Goal: Transaction & Acquisition: Purchase product/service

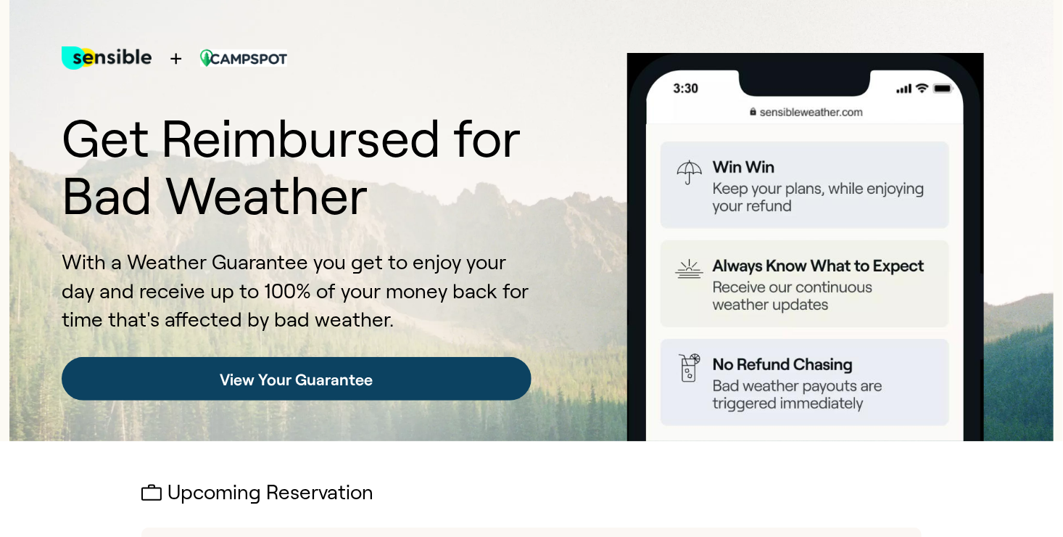
click at [364, 389] on link "View Your Guarantee" at bounding box center [297, 379] width 470 height 44
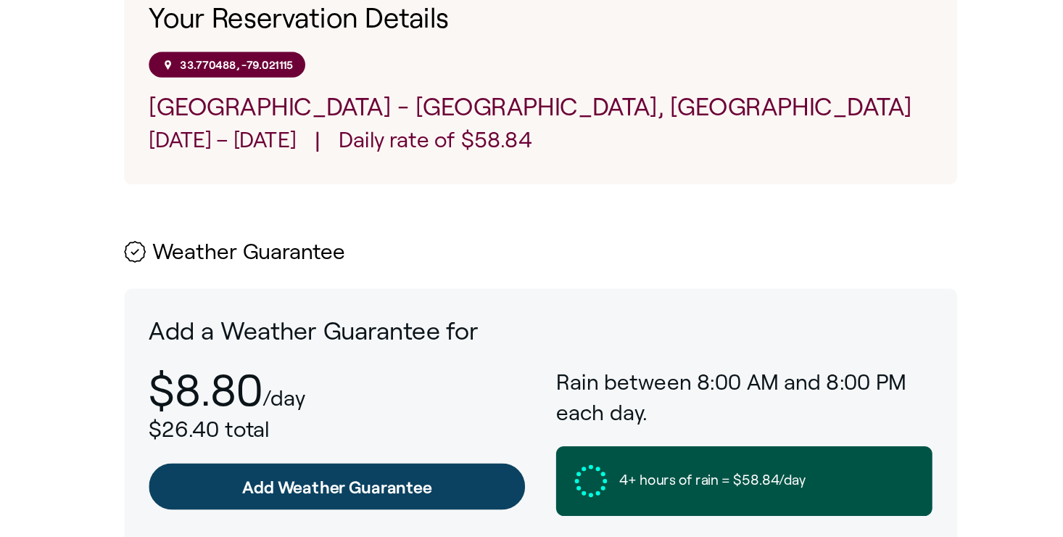
scroll to position [513, 0]
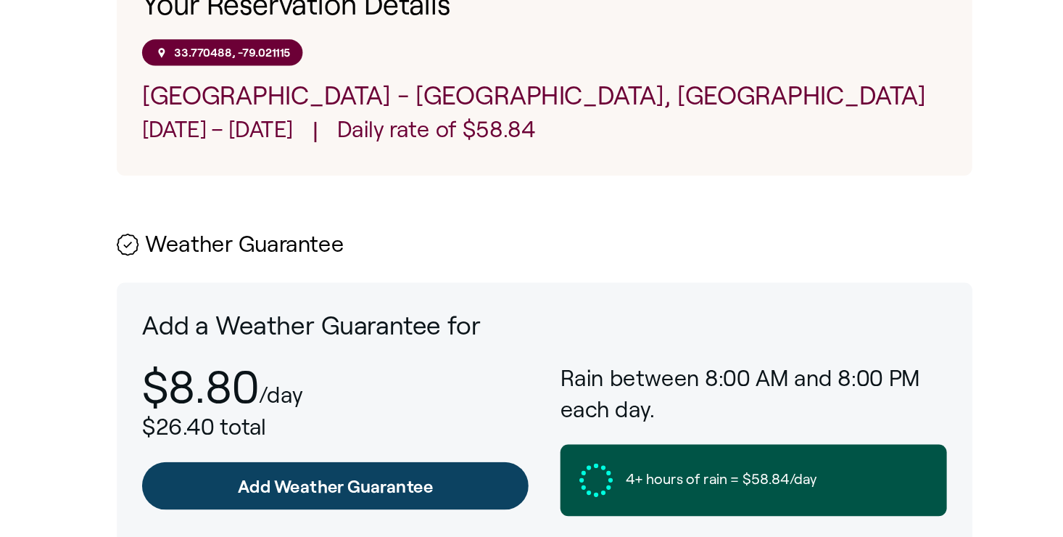
click at [397, 497] on link "Add Weather Guarantee" at bounding box center [341, 490] width 352 height 44
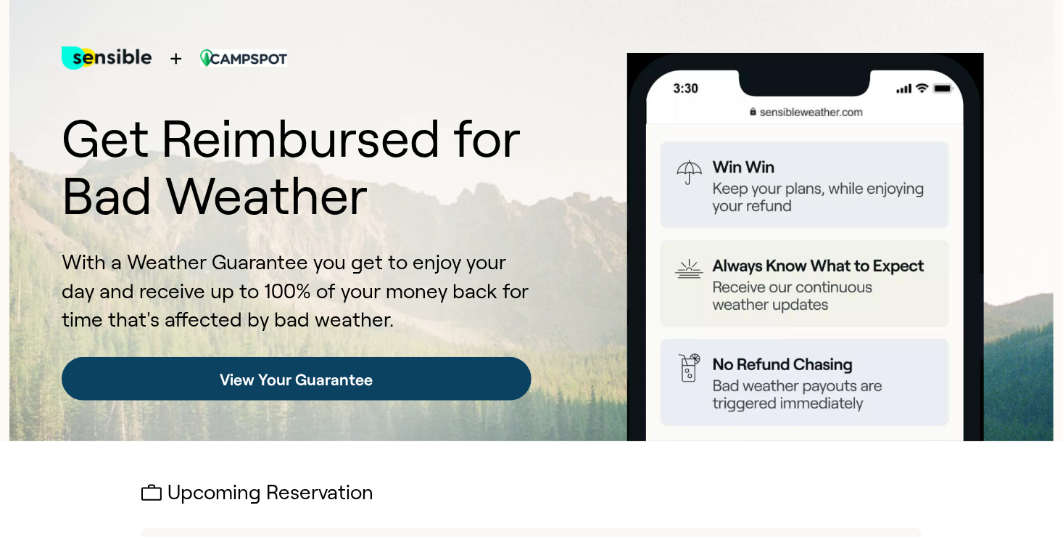
click at [283, 389] on link "View Your Guarantee" at bounding box center [297, 379] width 470 height 44
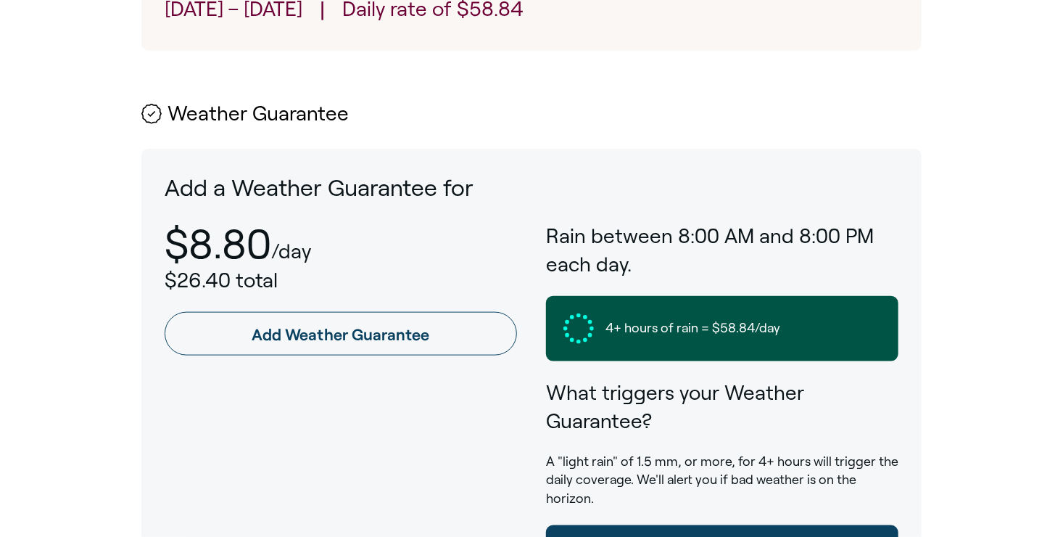
scroll to position [653, 0]
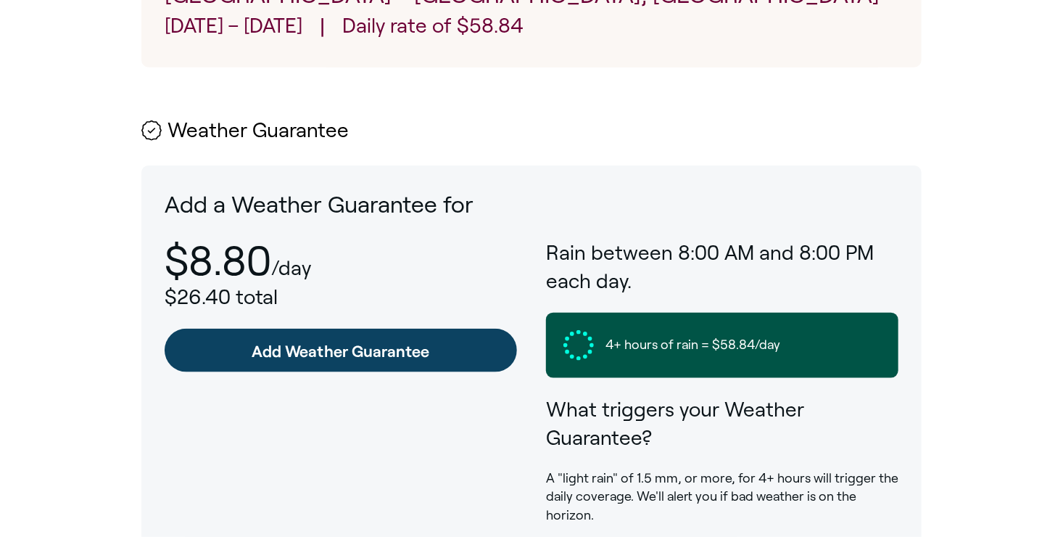
click at [323, 359] on link "Add Weather Guarantee" at bounding box center [341, 350] width 352 height 44
